Goal: Find contact information: Find contact information

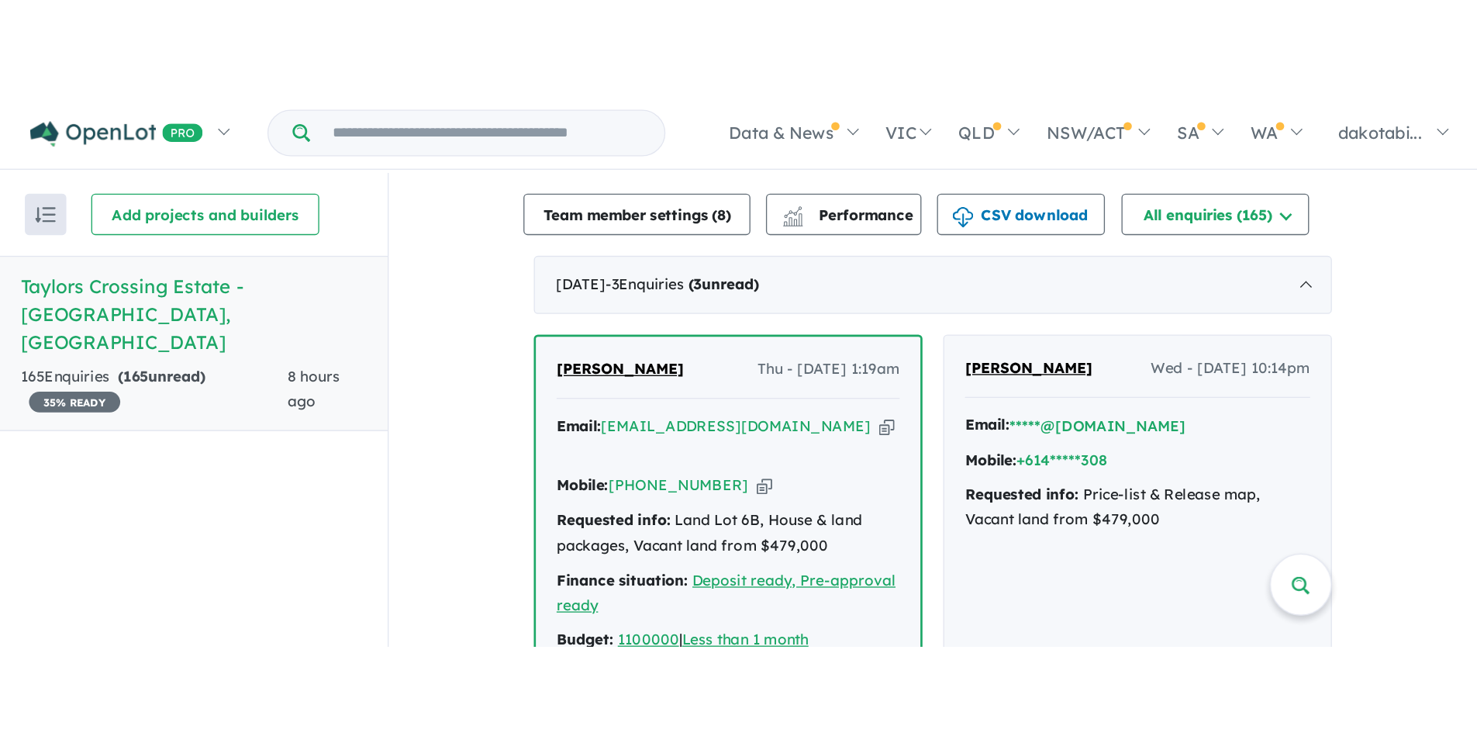
scroll to position [397, 0]
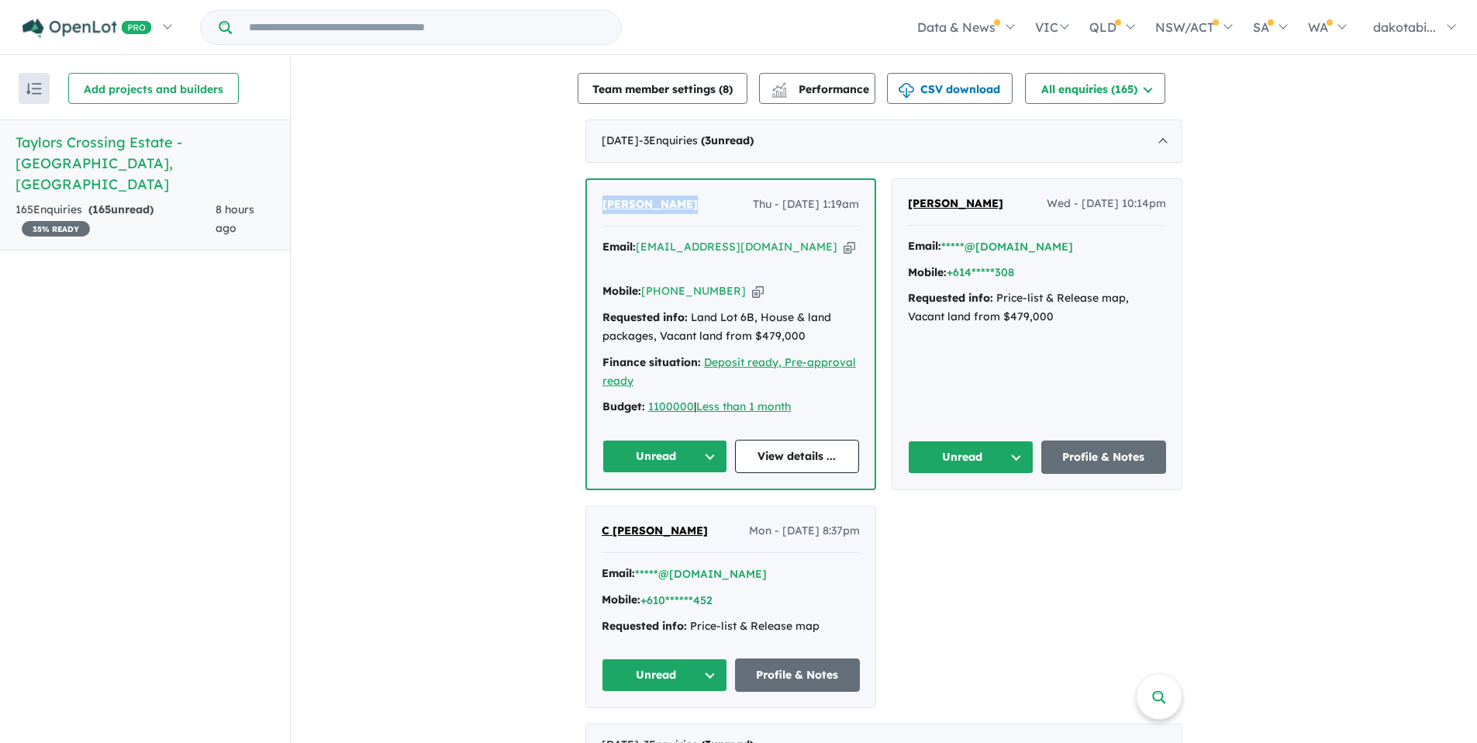
drag, startPoint x: 689, startPoint y: 183, endPoint x: 582, endPoint y: 175, distance: 107.3
click at [587, 180] on div "Chamroeun Lim Thu - 25/09/2025, 1:19am Email: kaleolim808@gmail.com Copied! Mob…" at bounding box center [731, 334] width 288 height 309
copy span "[PERSON_NAME]"
click at [752, 283] on icon "button" at bounding box center [758, 291] width 12 height 16
copy span "[PERSON_NAME]"
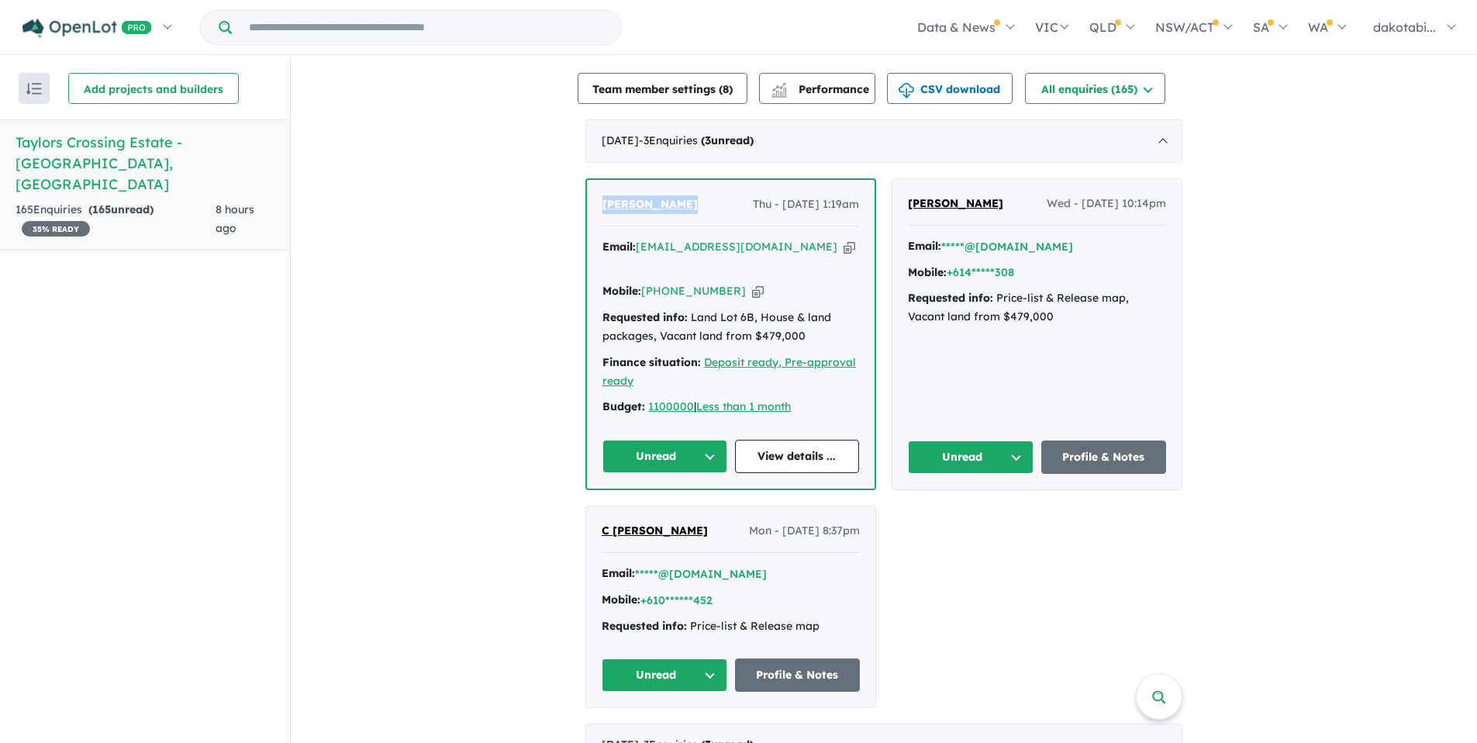
click at [844, 239] on icon "button" at bounding box center [850, 247] width 12 height 16
copy span "[PERSON_NAME]"
click at [786, 440] on link "View details ..." at bounding box center [797, 456] width 125 height 33
click at [0, 0] on div "Homepage My Dashboard (1) Buyer Demand Index Suburb/Council Report Sales Traini…" at bounding box center [738, 344] width 1477 height 688
